Goal: Go to known website: Access a specific website the user already knows

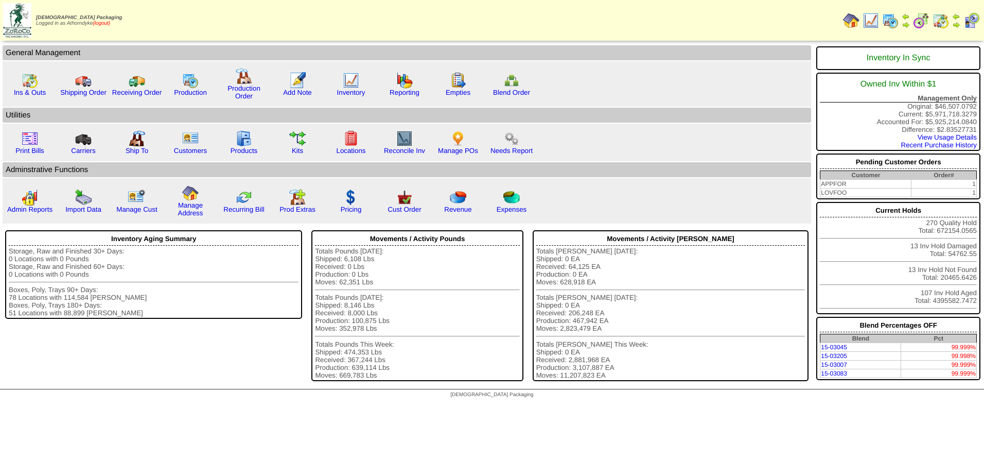
click at [106, 24] on link "(logout)" at bounding box center [102, 24] width 18 height 6
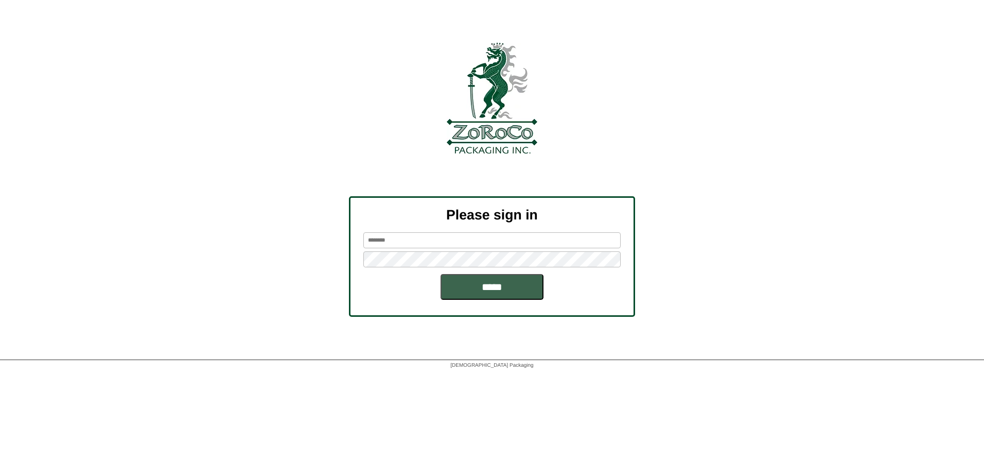
type input "**********"
click at [612, 260] on keeper-lock "Open Keeper Popup" at bounding box center [610, 259] width 12 height 12
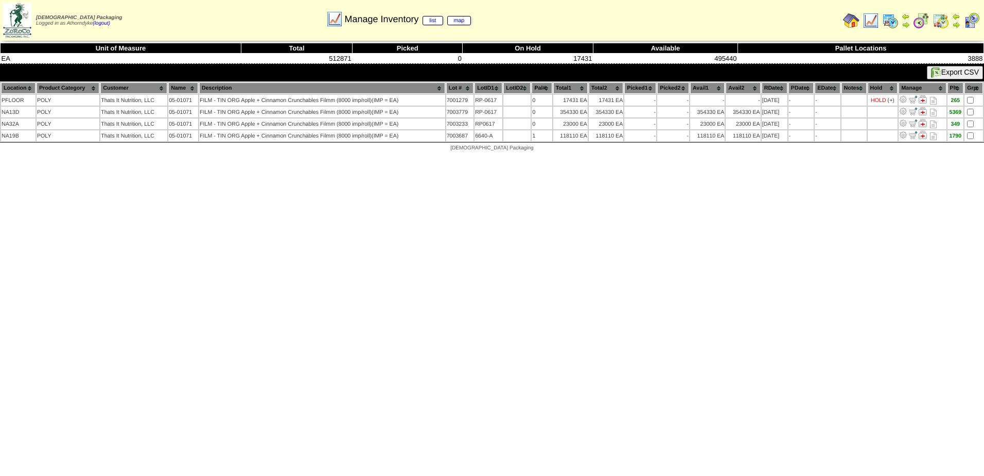
click at [697, 157] on html "Zoroco Packaging Logged in as Athorndyke (logout) Print All" at bounding box center [492, 78] width 984 height 157
